Goal: Find contact information: Find contact information

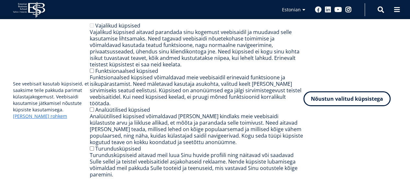
click at [334, 105] on button "Nõustun valitud küpsistega" at bounding box center [347, 98] width 87 height 15
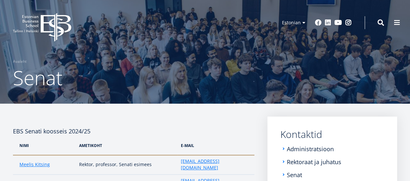
click at [386, 24] on div "EBS Logo Created with Sketch. Kasutaja konto menüü Admin Estonian Estonian Engl…" at bounding box center [205, 22] width 410 height 19
click at [382, 23] on span at bounding box center [381, 22] width 6 height 6
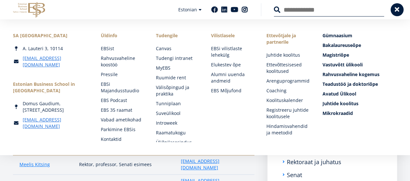
click at [352, 7] on input "Otsing" at bounding box center [329, 10] width 110 height 14
type input "**********"
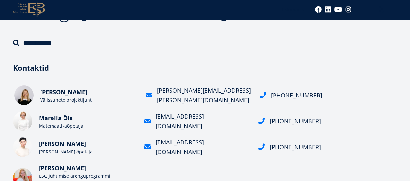
scroll to position [65, 0]
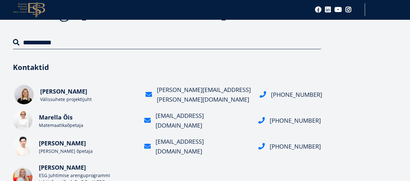
click at [54, 98] on div "Välissuhete projektijuht" at bounding box center [88, 99] width 97 height 6
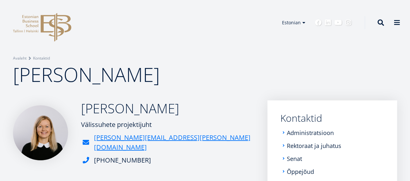
scroll to position [65, 0]
